Goal: Task Accomplishment & Management: Use online tool/utility

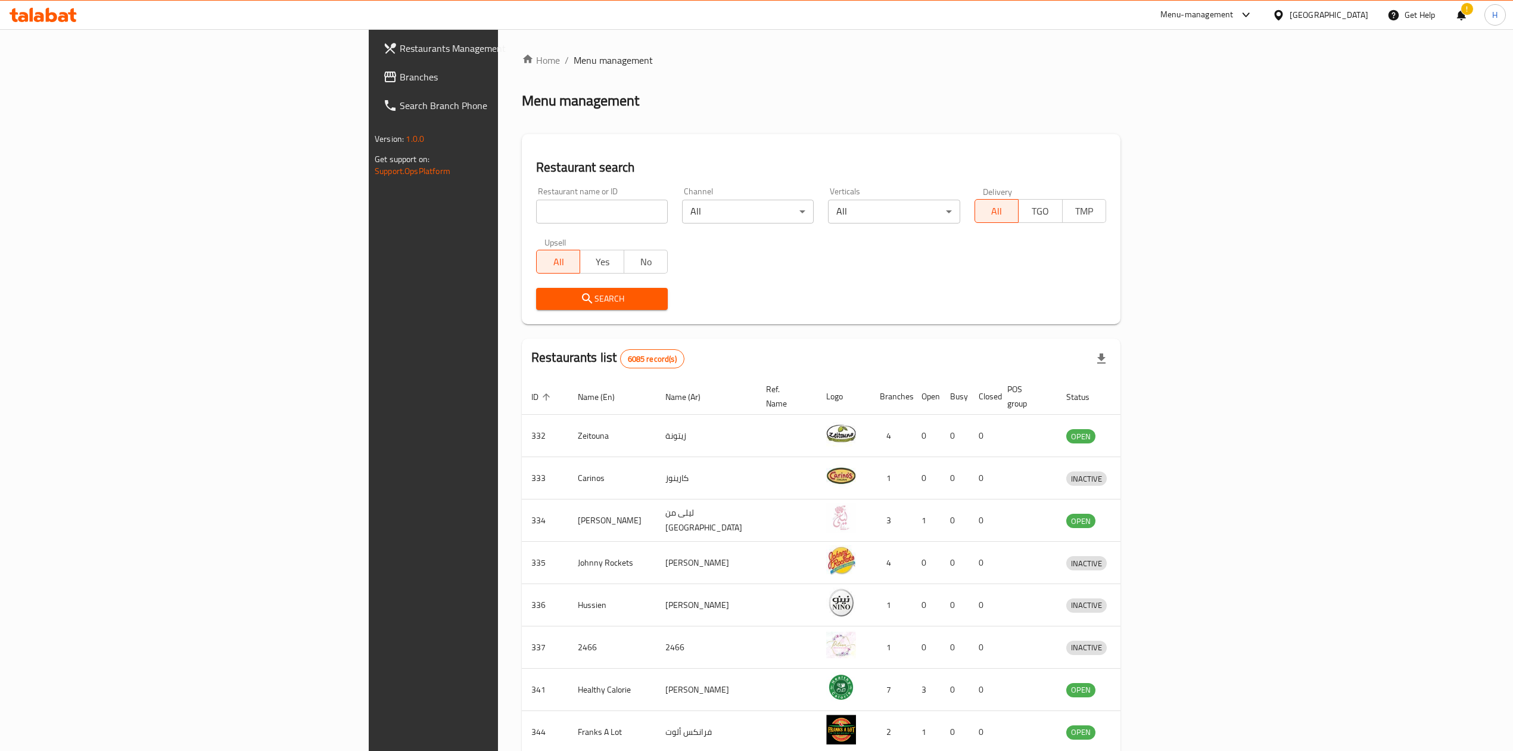
click at [536, 213] on input "search" at bounding box center [602, 212] width 132 height 24
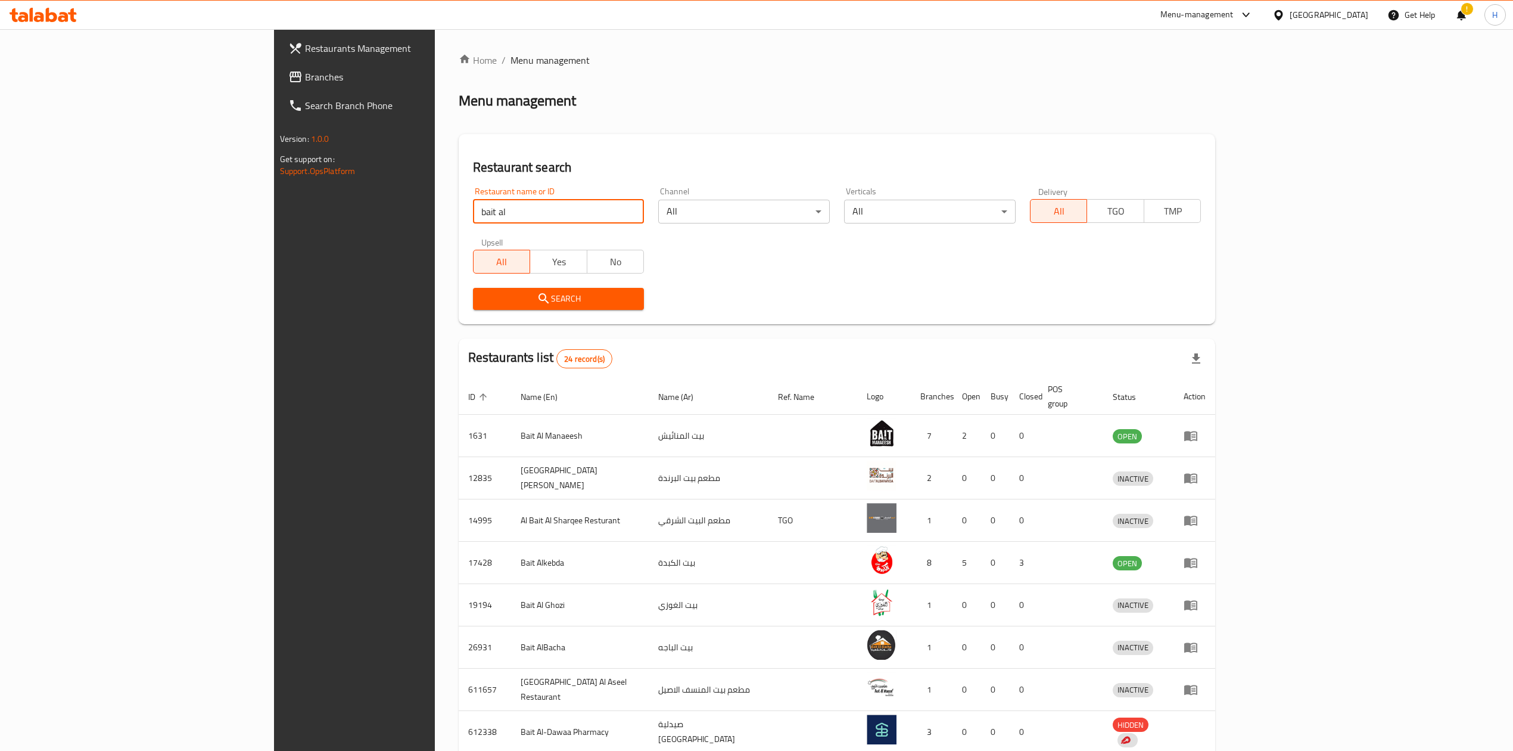
click at [473, 207] on input "bait al" at bounding box center [559, 212] width 172 height 24
click button "Search" at bounding box center [559, 299] width 172 height 22
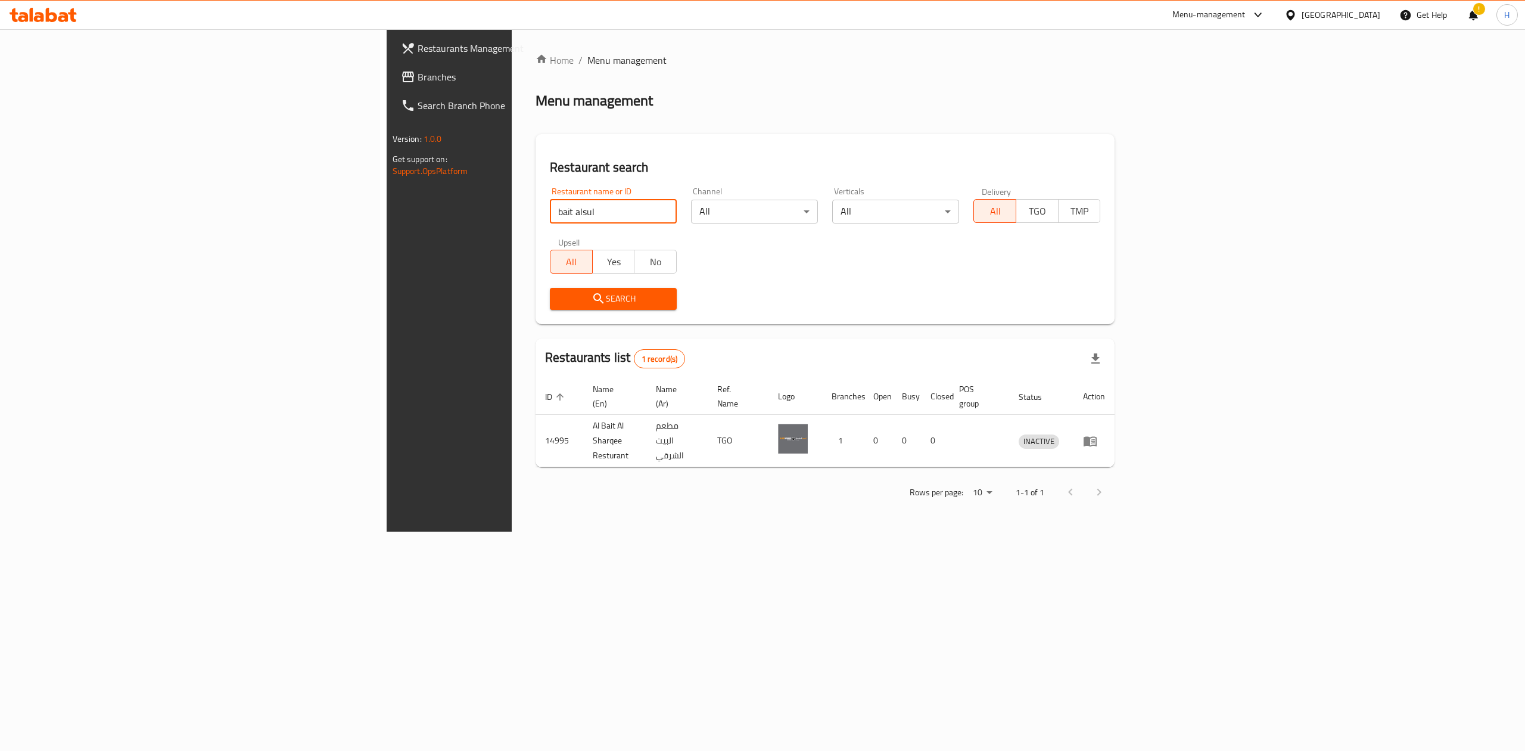
type input "bait alsul"
click button "Search" at bounding box center [613, 299] width 127 height 22
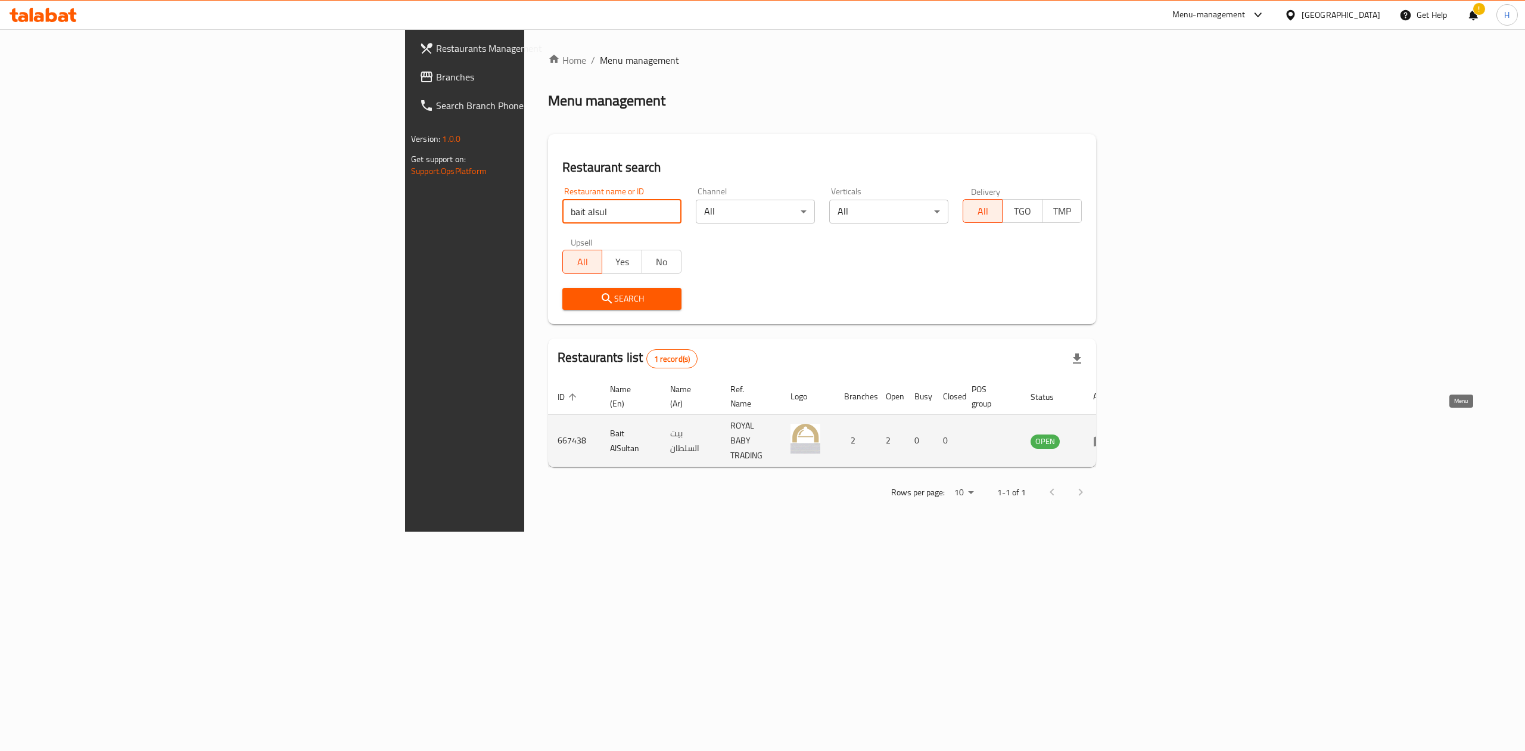
click at [1107, 434] on icon "enhanced table" at bounding box center [1100, 441] width 14 height 14
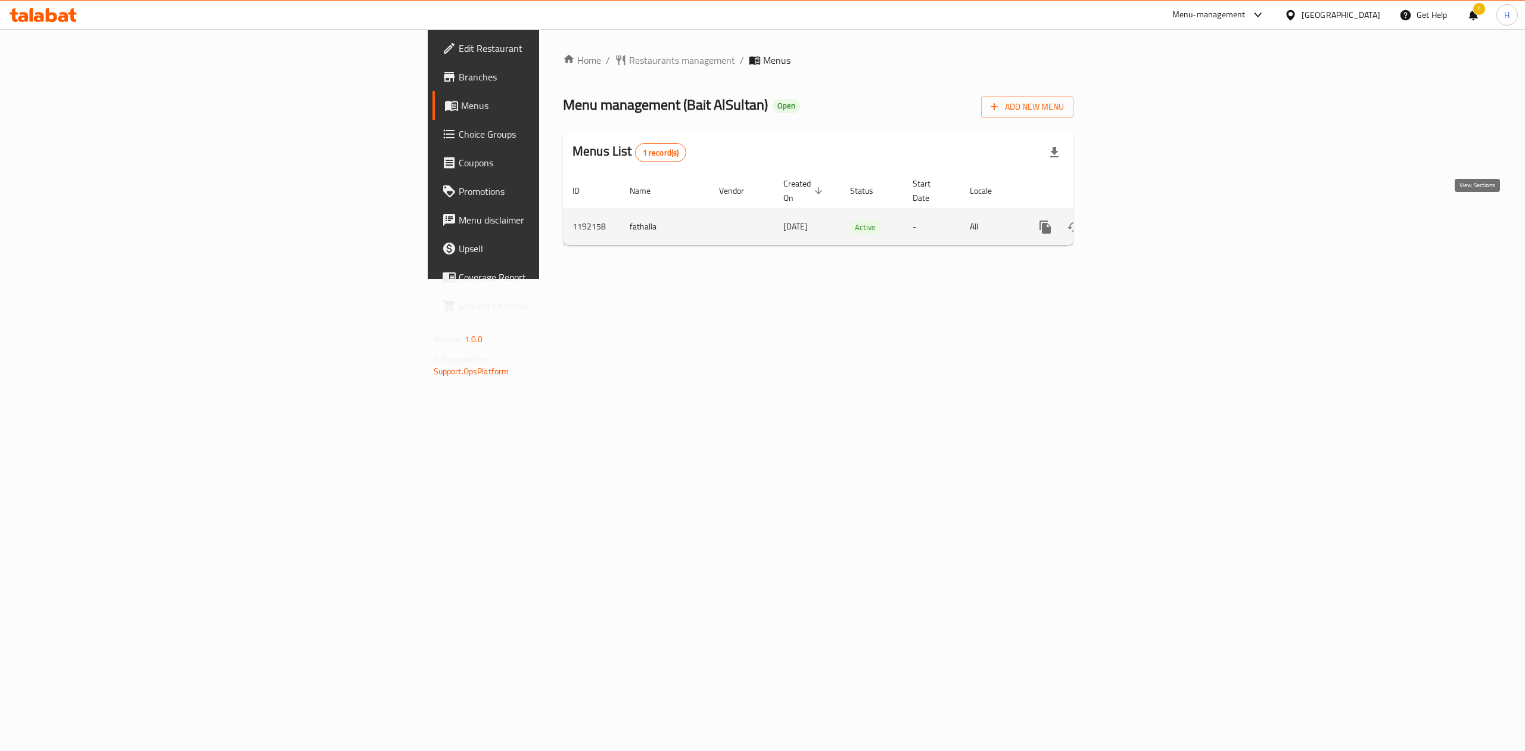
click at [1138, 220] on icon "enhanced table" at bounding box center [1131, 227] width 14 height 14
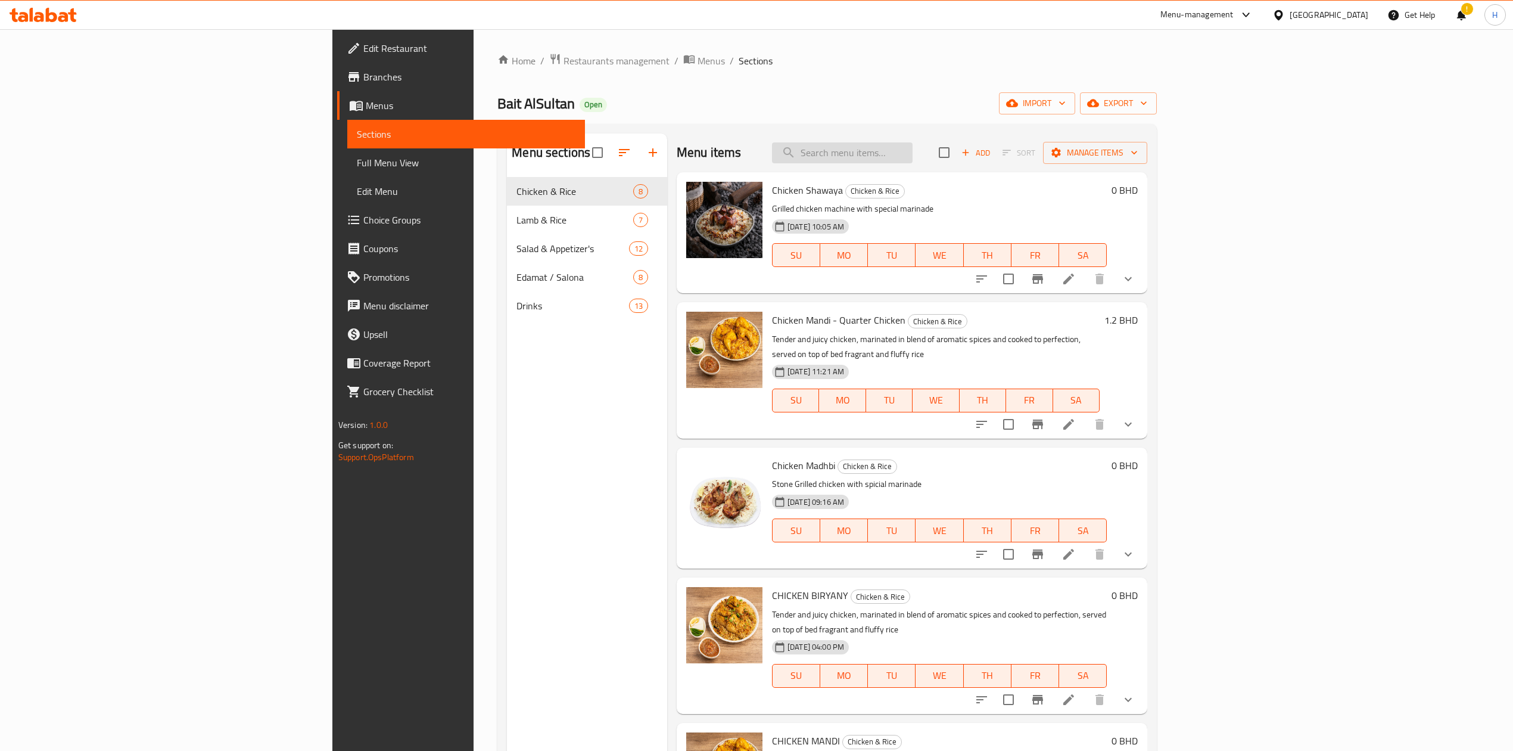
click at [913, 148] on input "search" at bounding box center [842, 152] width 141 height 21
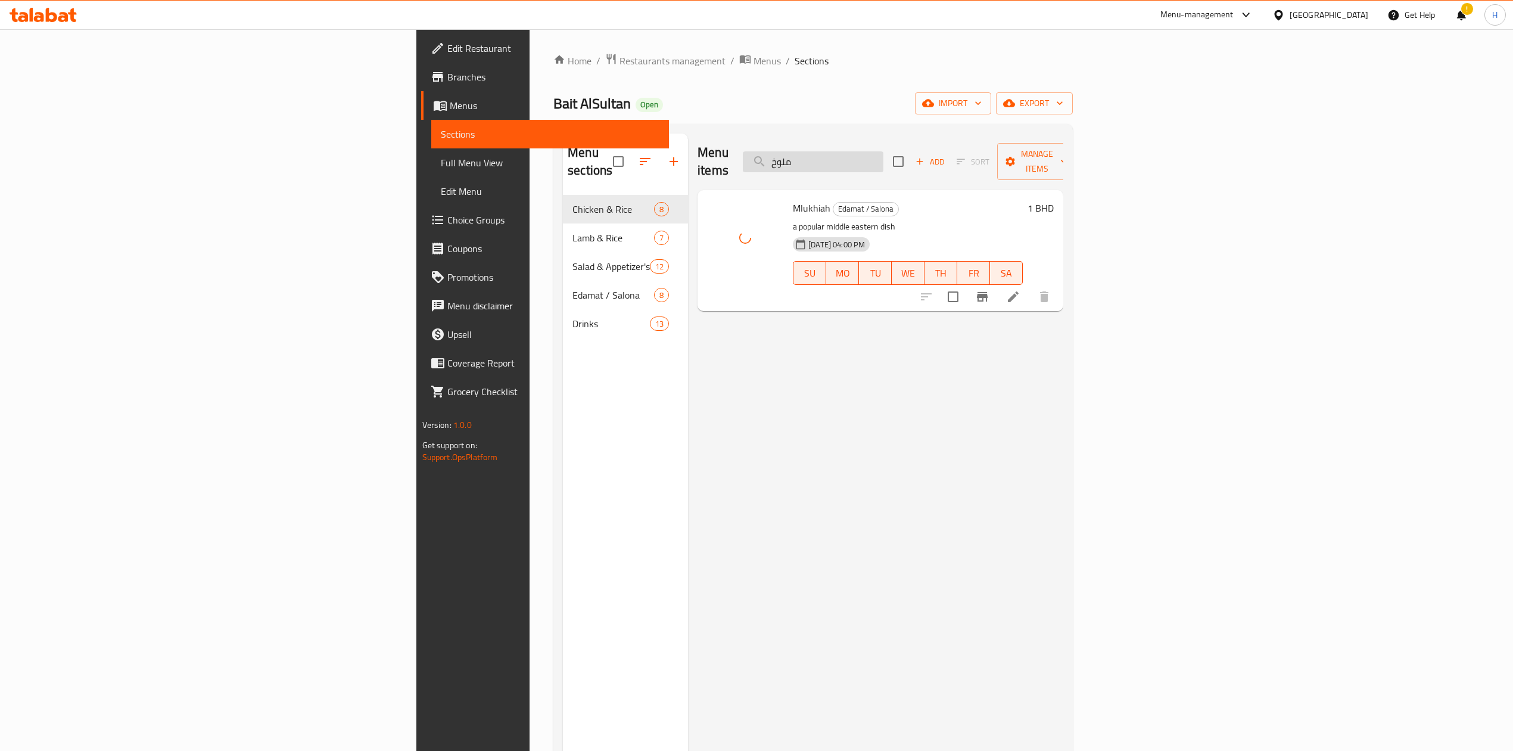
click at [883, 154] on input "ملوخ" at bounding box center [813, 161] width 141 height 21
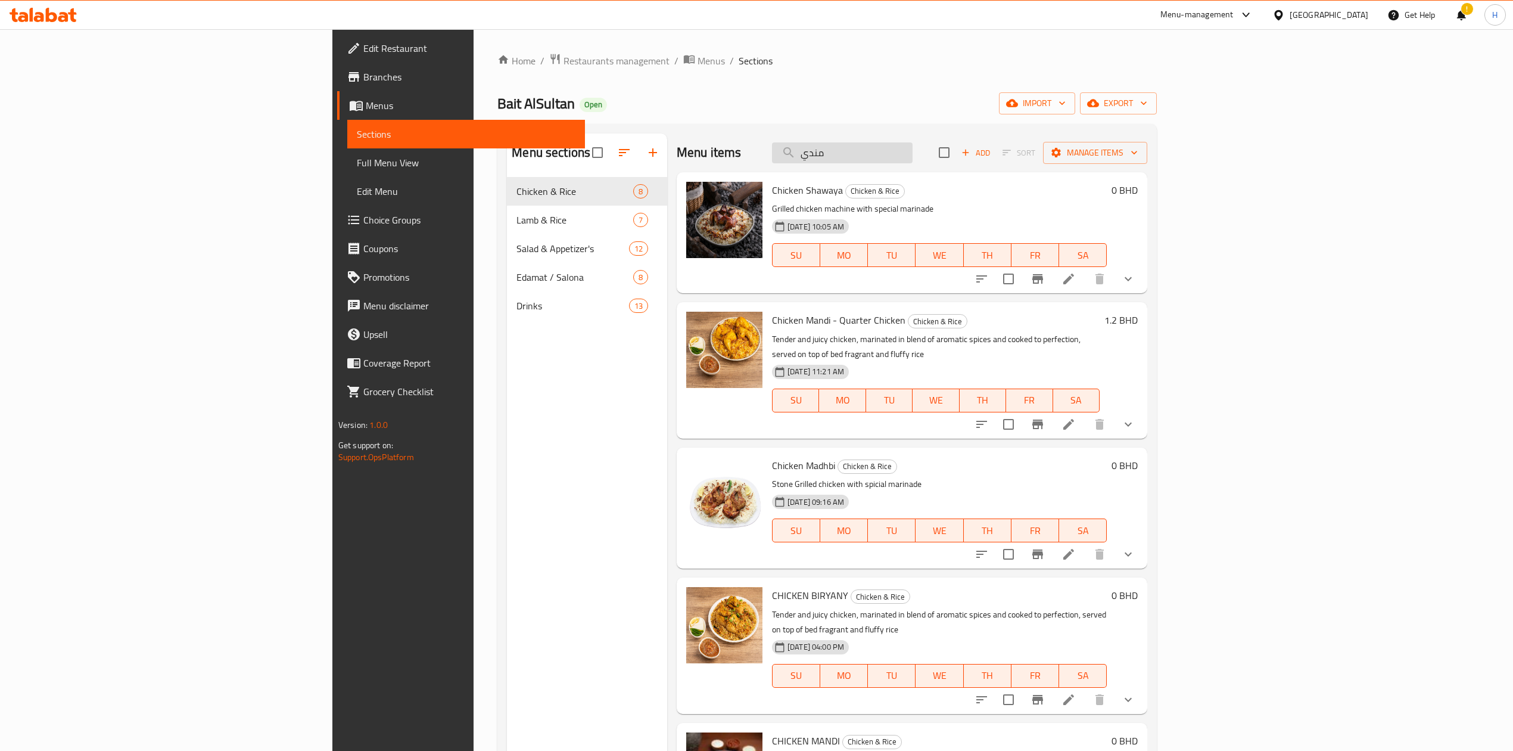
click at [913, 155] on input "مندي" at bounding box center [842, 152] width 141 height 21
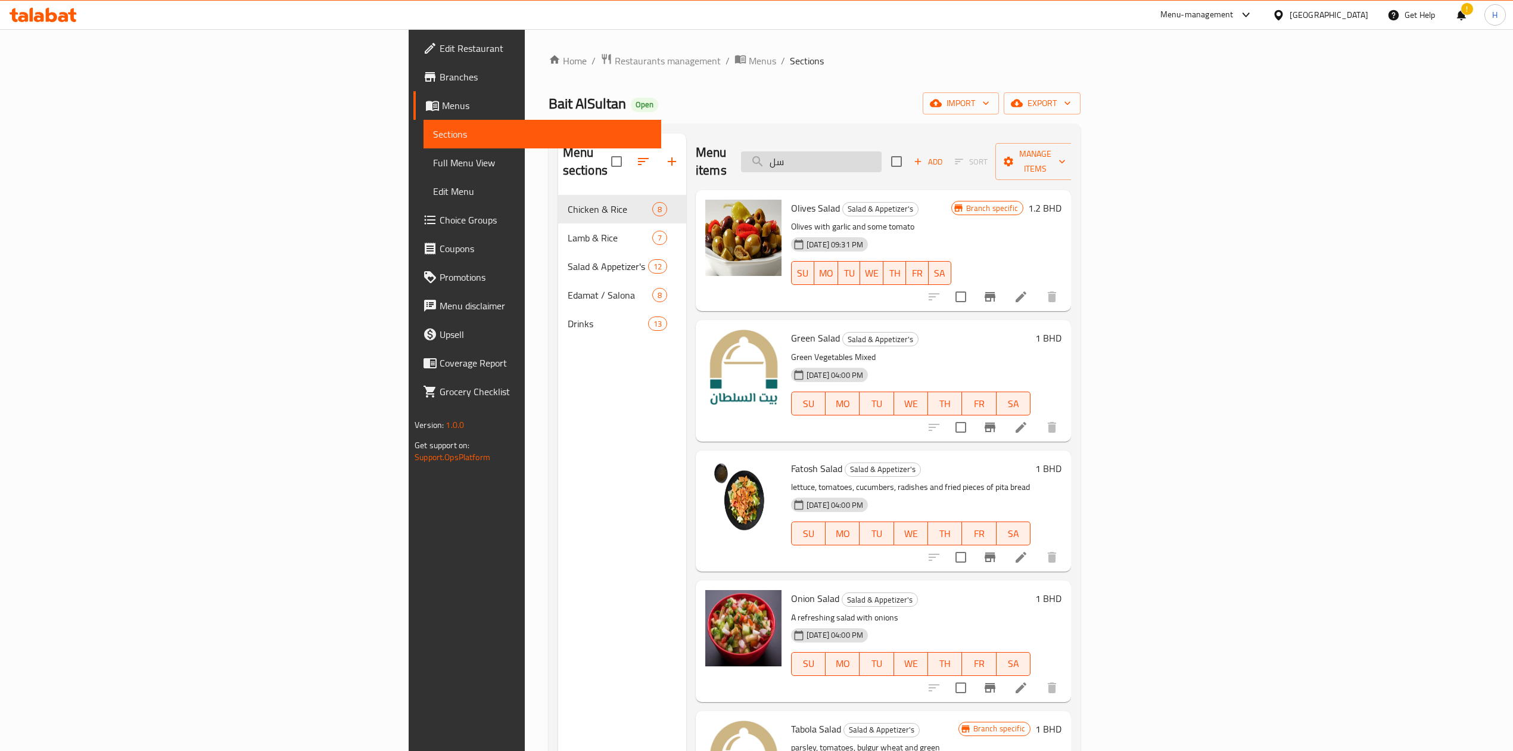
click at [882, 154] on input "سل" at bounding box center [811, 161] width 141 height 21
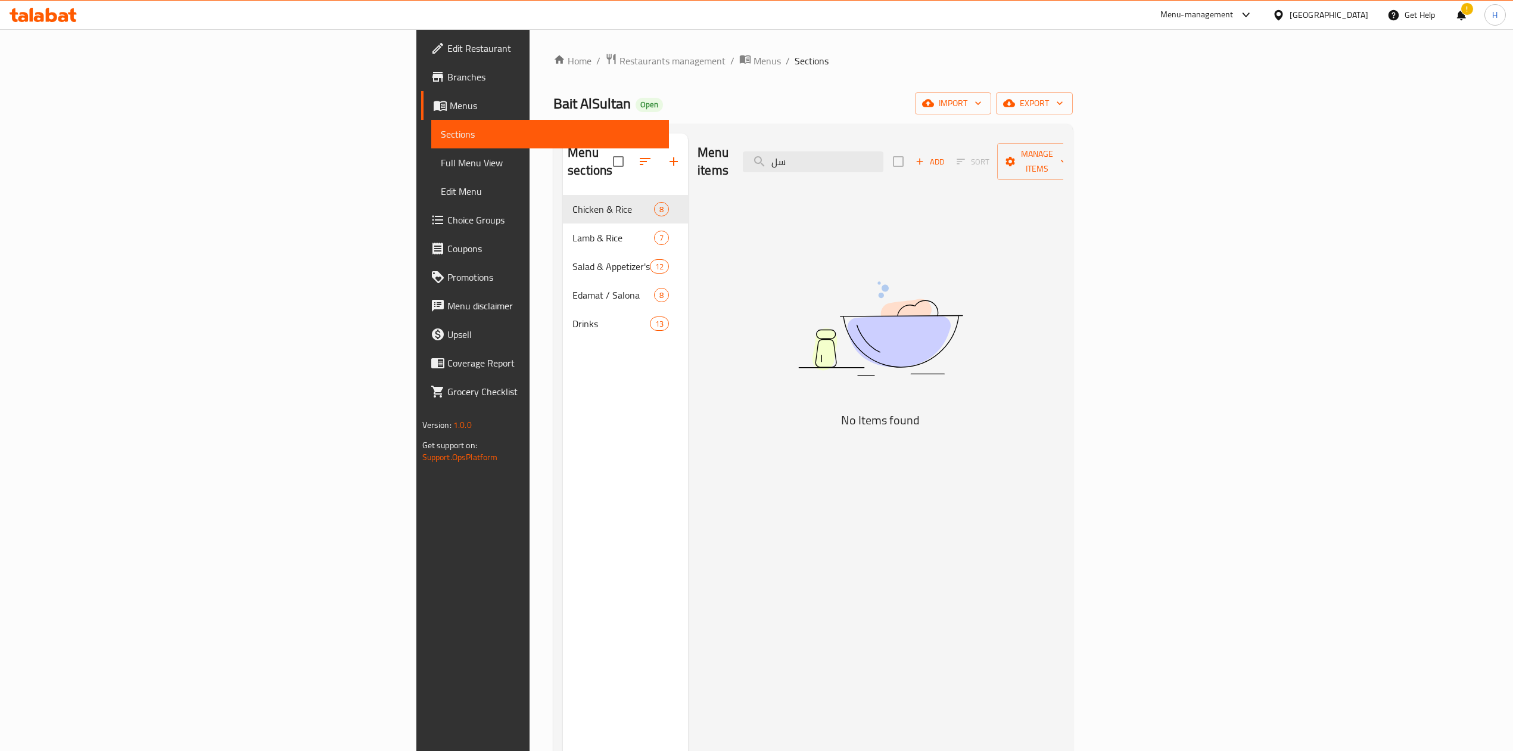
type input "س"
click at [1009, 164] on div "Menu items رمان Add Sort Manage items" at bounding box center [881, 161] width 366 height 57
click at [883, 158] on input "رمان" at bounding box center [813, 161] width 141 height 21
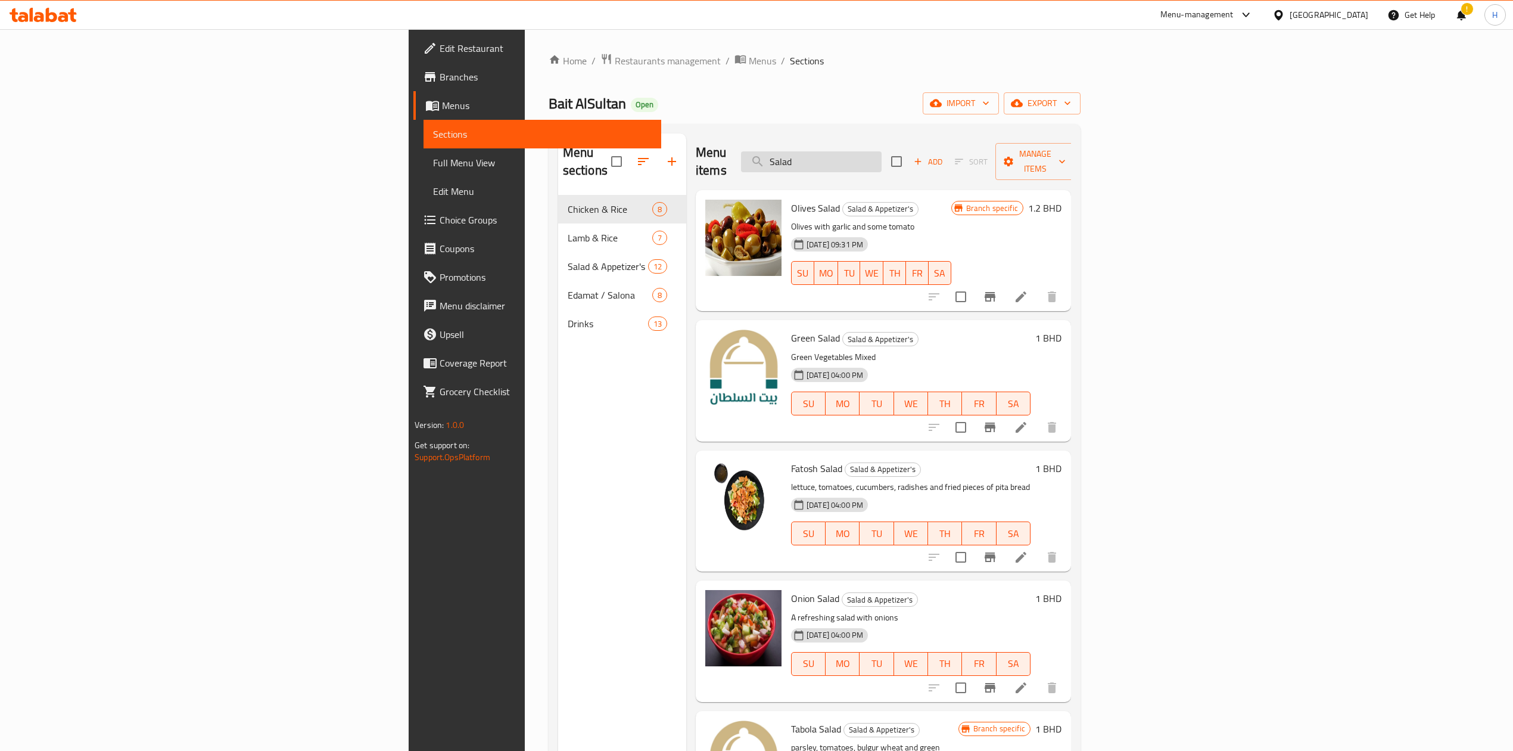
click at [882, 154] on input "Salad" at bounding box center [811, 161] width 141 height 21
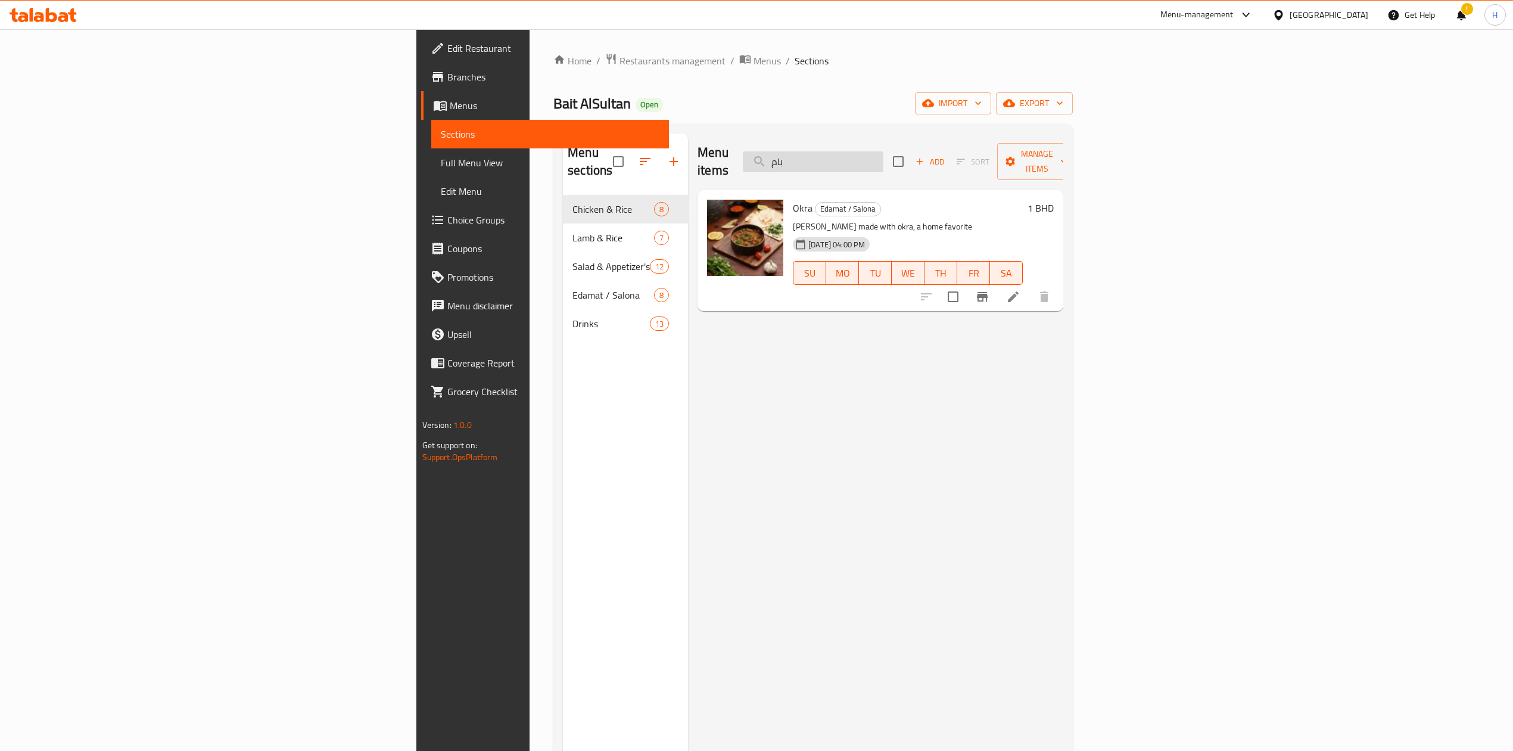
click at [883, 153] on input "بام" at bounding box center [813, 161] width 141 height 21
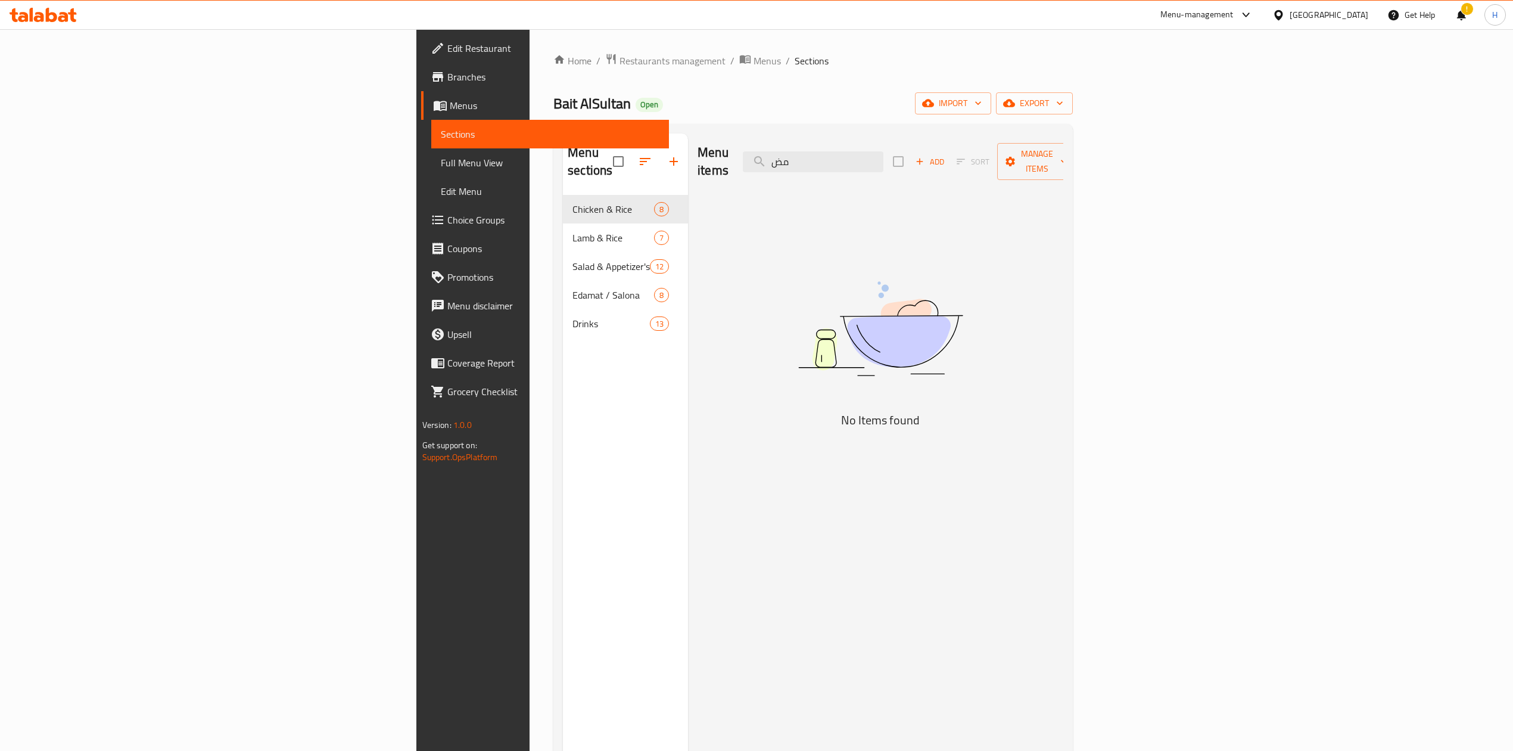
type input "م"
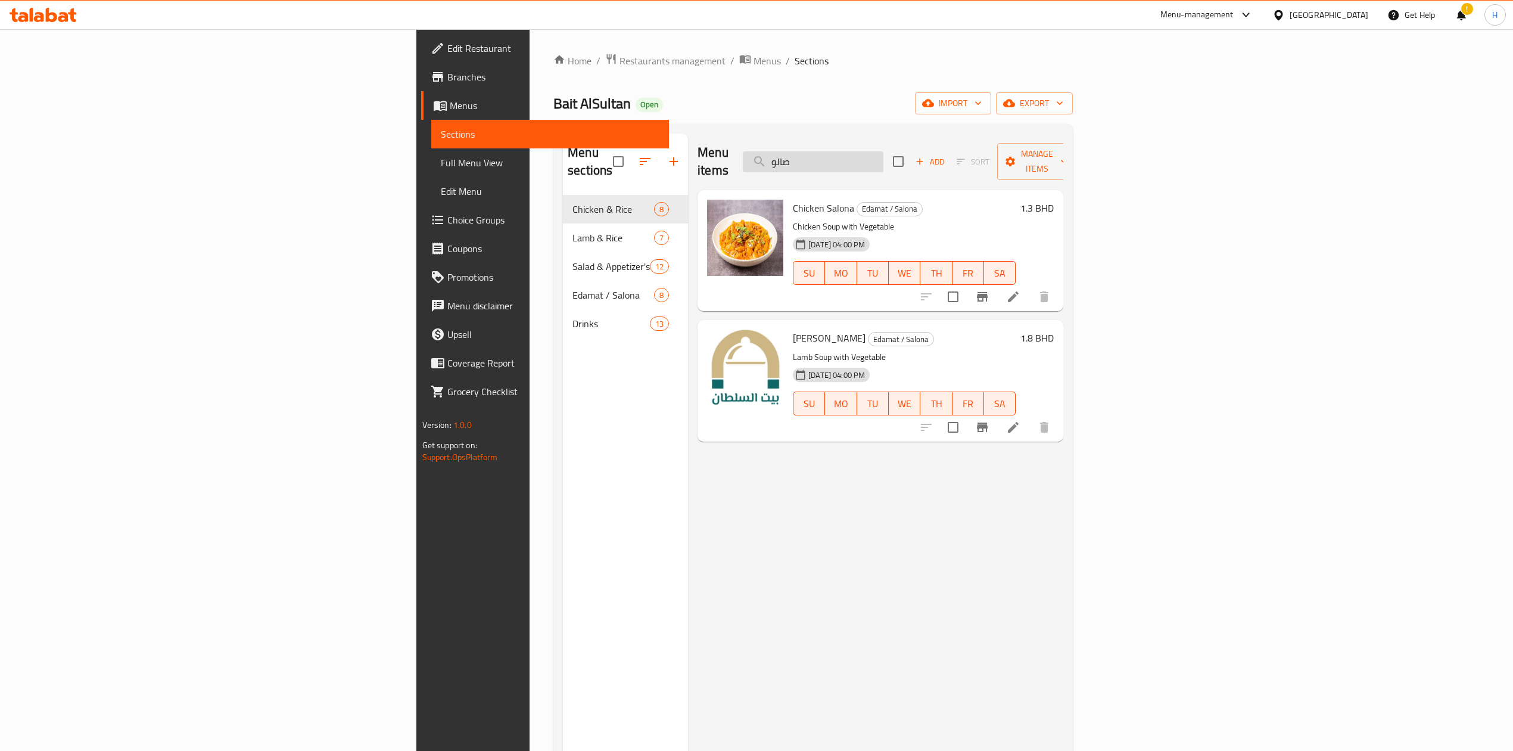
click at [883, 153] on input "صالو" at bounding box center [813, 161] width 141 height 21
type input "g"
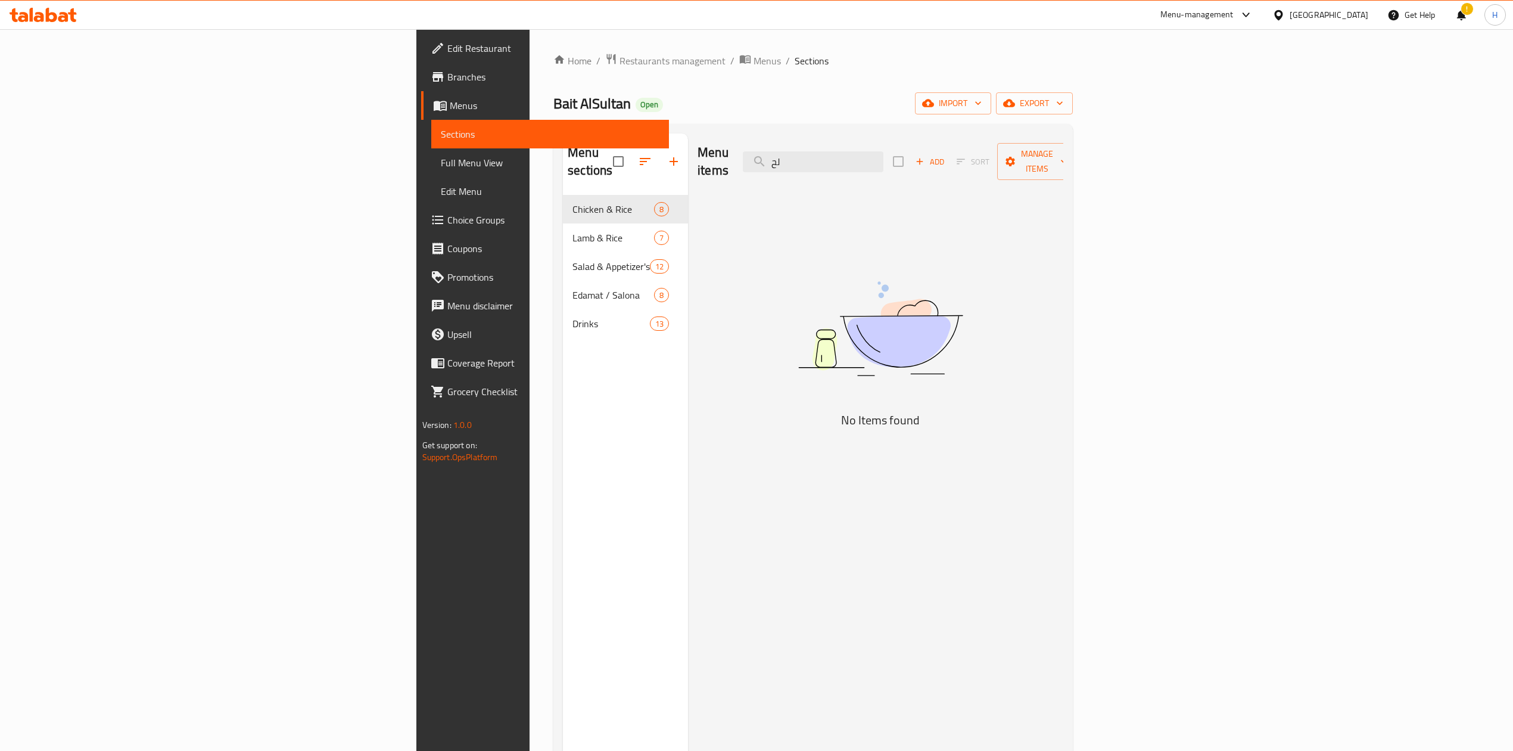
type input "ل"
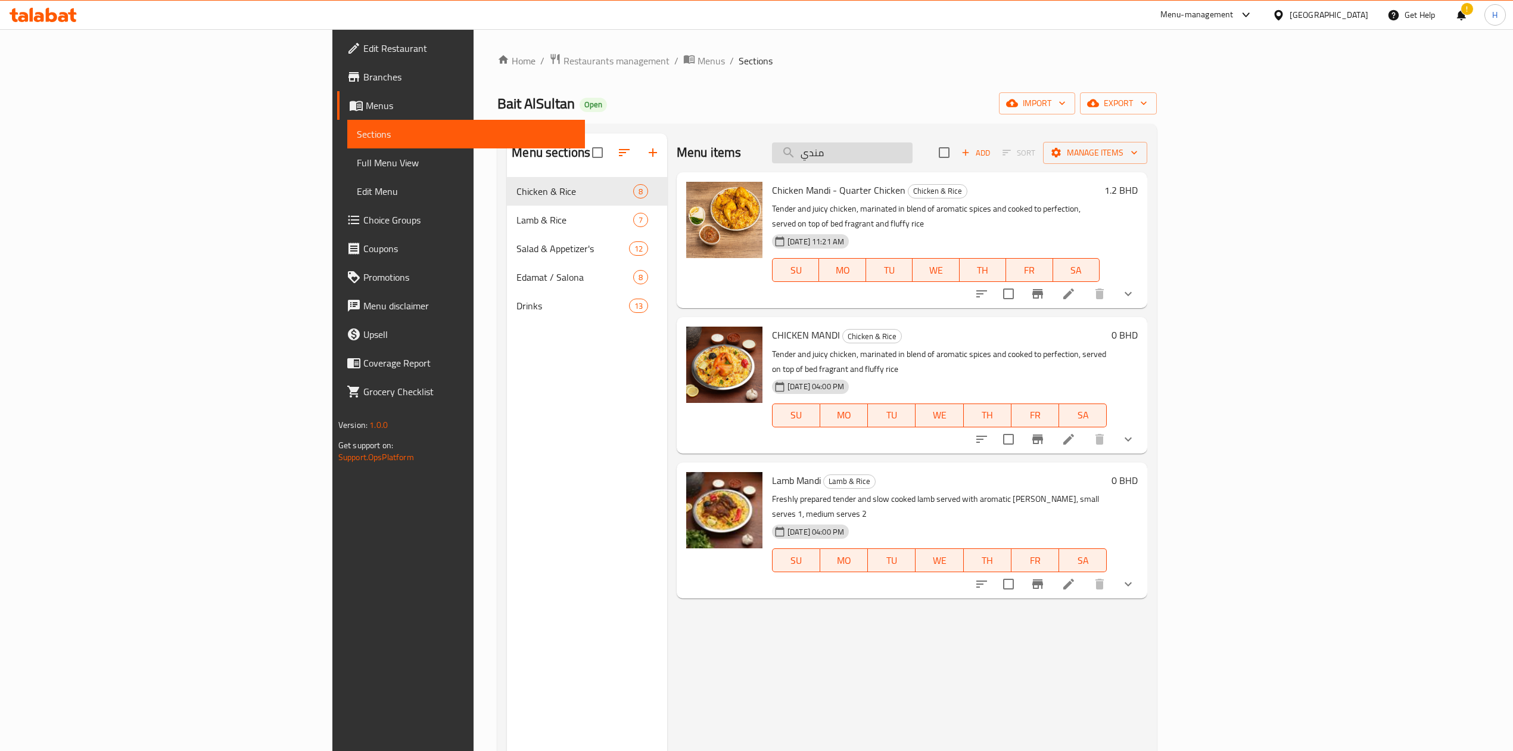
click at [913, 154] on input "مندي" at bounding box center [842, 152] width 141 height 21
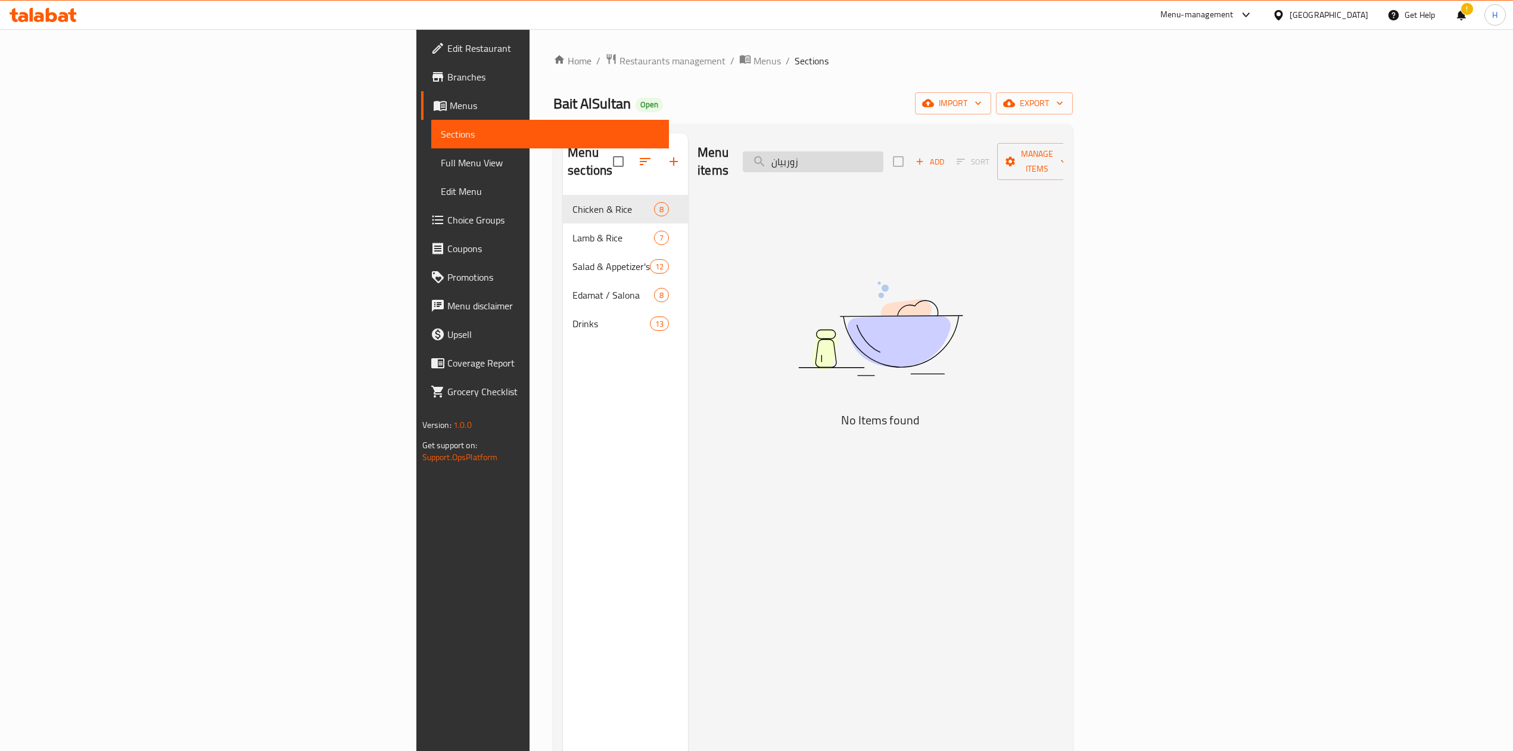
click at [883, 151] on input "زوربيان" at bounding box center [813, 161] width 141 height 21
click at [883, 151] on input "زربيان" at bounding box center [813, 161] width 141 height 21
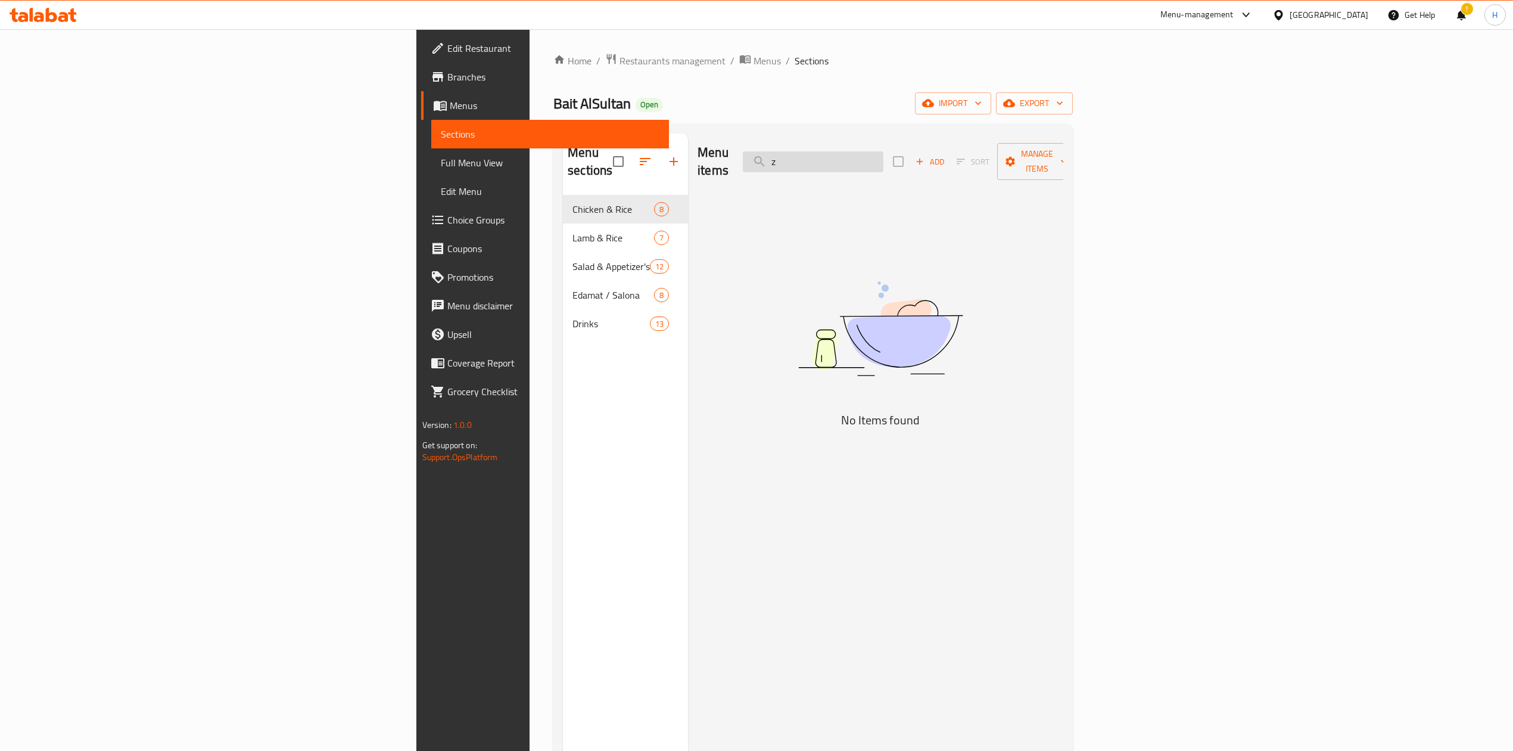
type input "z"
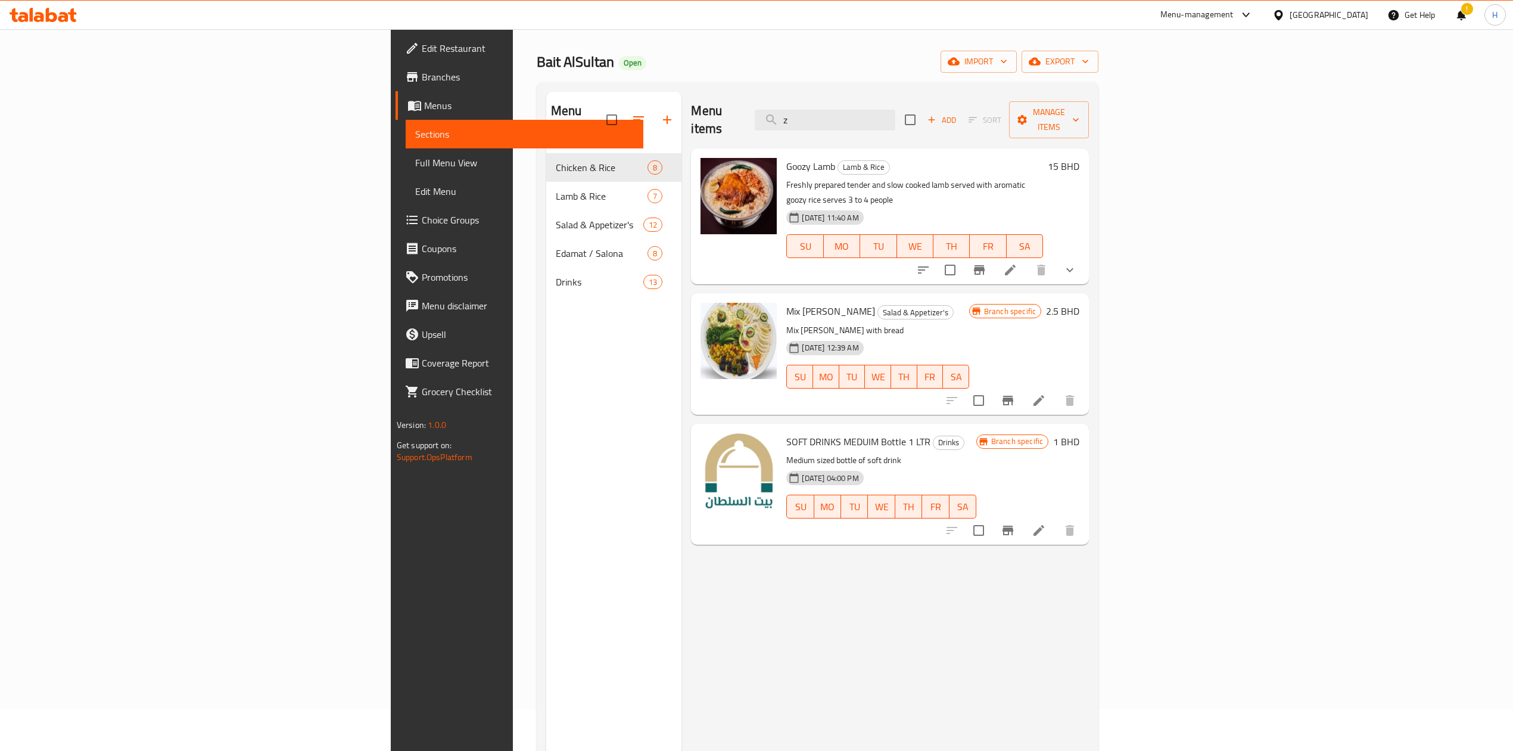
scroll to position [79, 0]
